Goal: Information Seeking & Learning: Learn about a topic

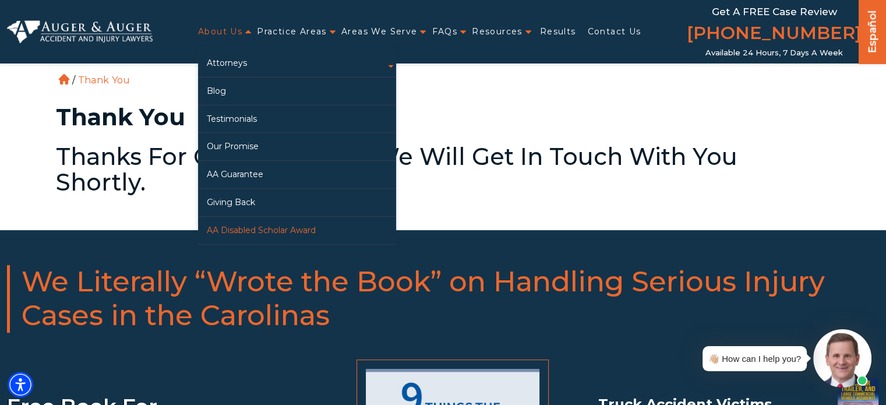
click at [263, 230] on link "AA Disabled Scholar Award" at bounding box center [297, 230] width 198 height 27
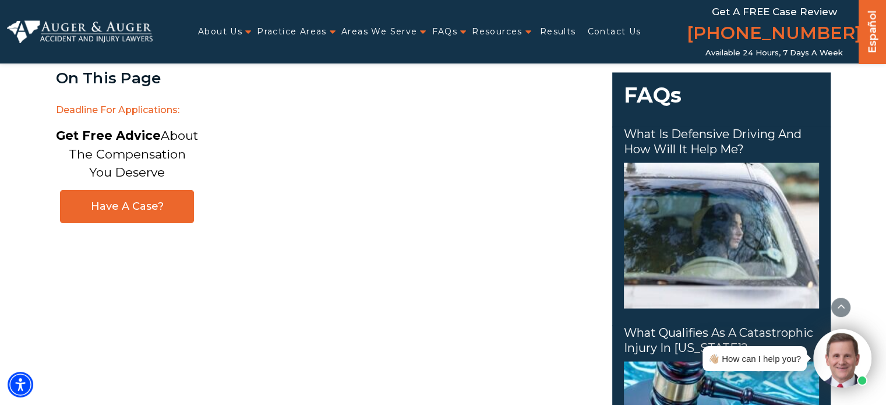
scroll to position [1819, 0]
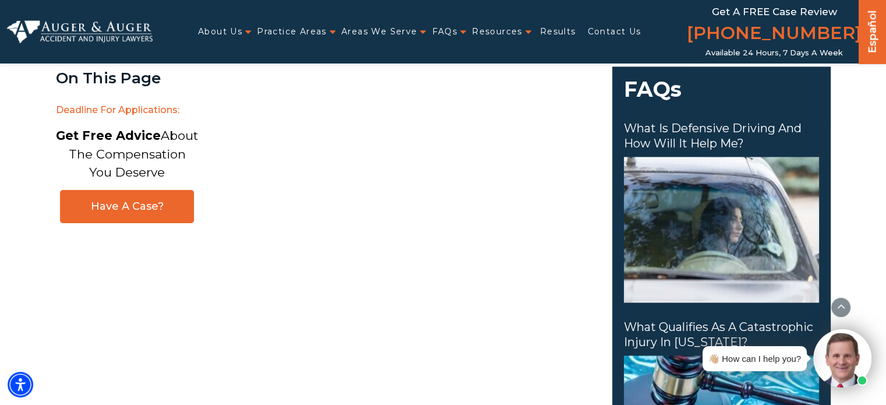
drag, startPoint x: 731, startPoint y: 0, endPoint x: 480, endPoint y: 237, distance: 345.6
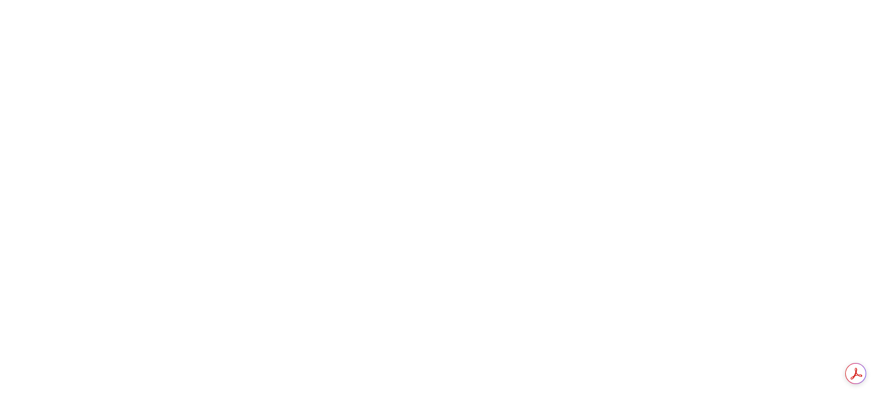
scroll to position [1819, 0]
